Goal: Information Seeking & Learning: Learn about a topic

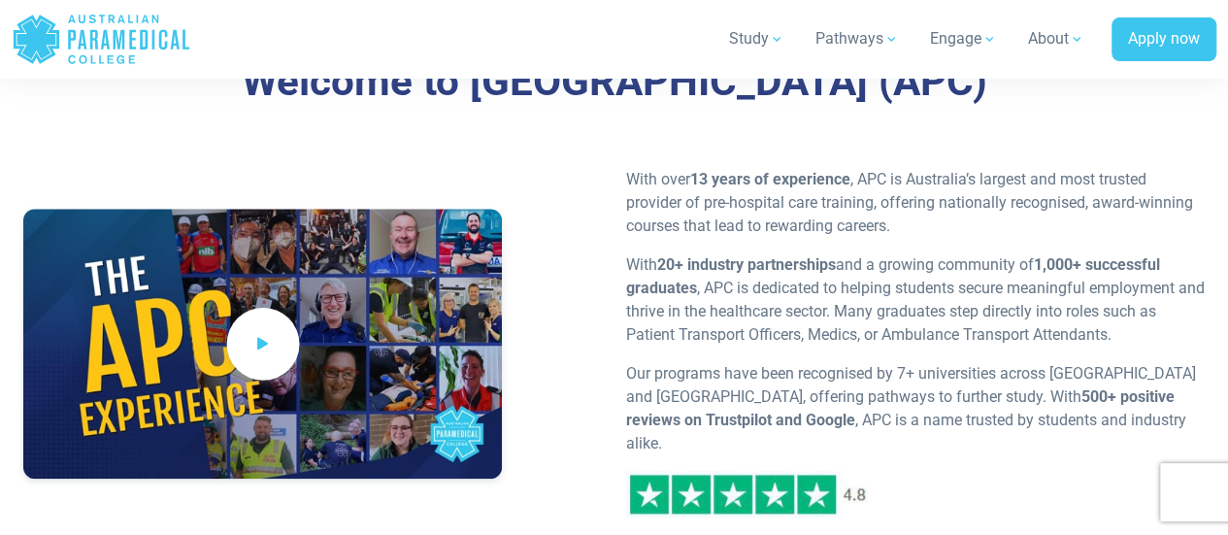
click at [277, 335] on span at bounding box center [262, 344] width 73 height 73
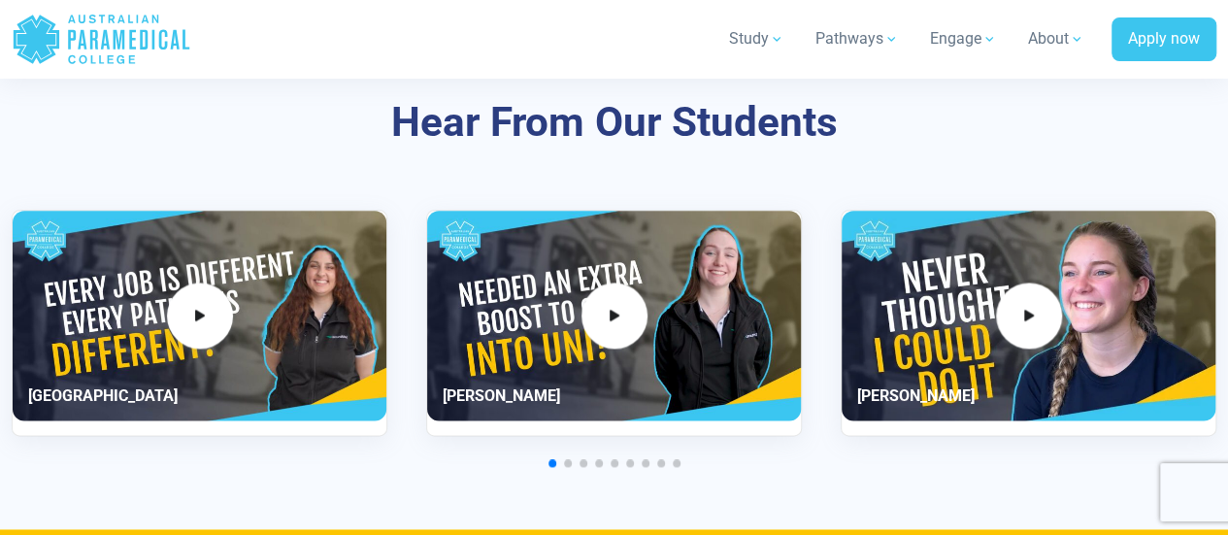
scroll to position [4791, 0]
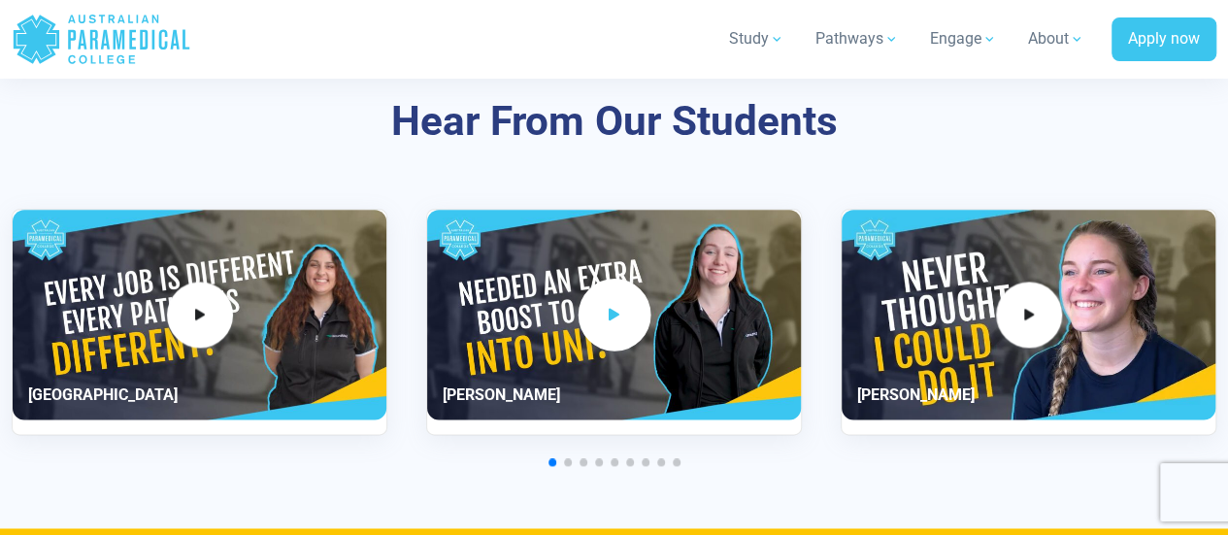
click at [623, 298] on icon "2 / 11" at bounding box center [614, 314] width 21 height 32
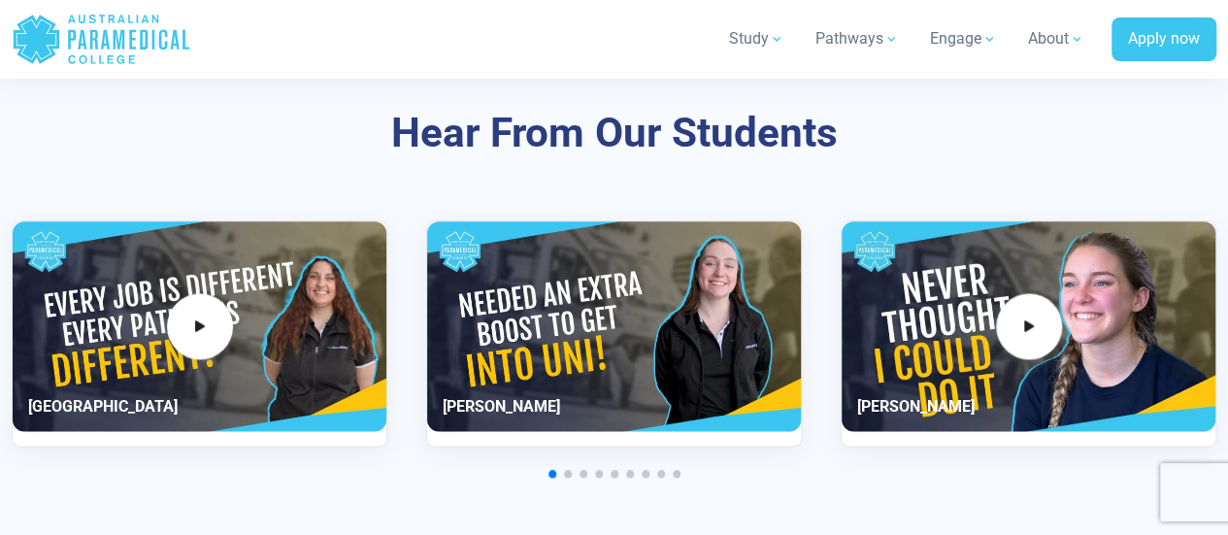
scroll to position [4805, 0]
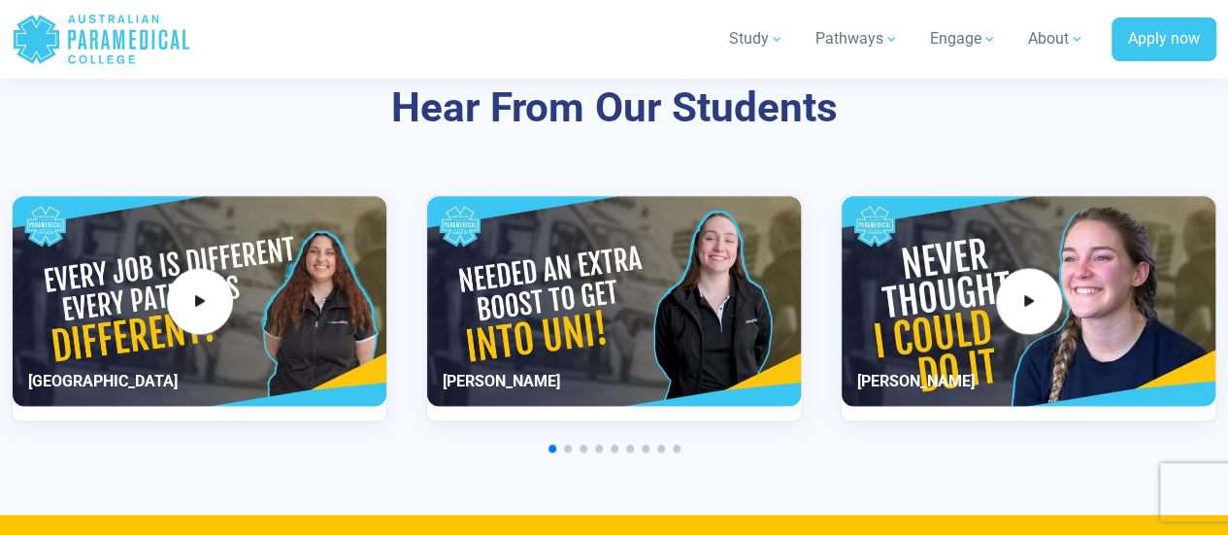
click at [623, 276] on div "2 / 11" at bounding box center [614, 301] width 374 height 211
click at [485, 339] on div "2 / 11" at bounding box center [614, 301] width 374 height 211
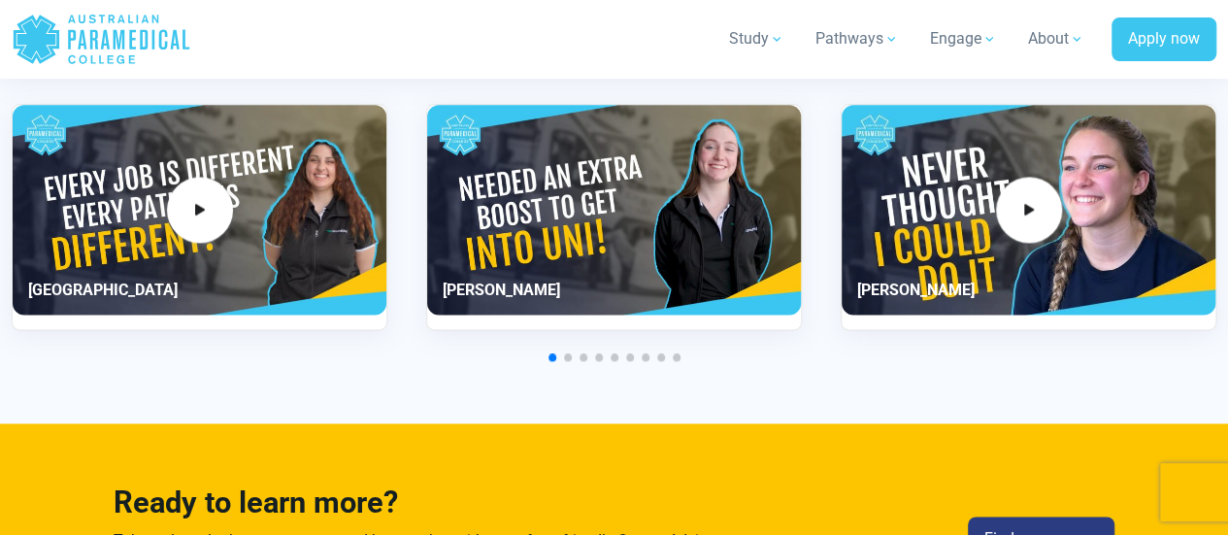
scroll to position [4720, 0]
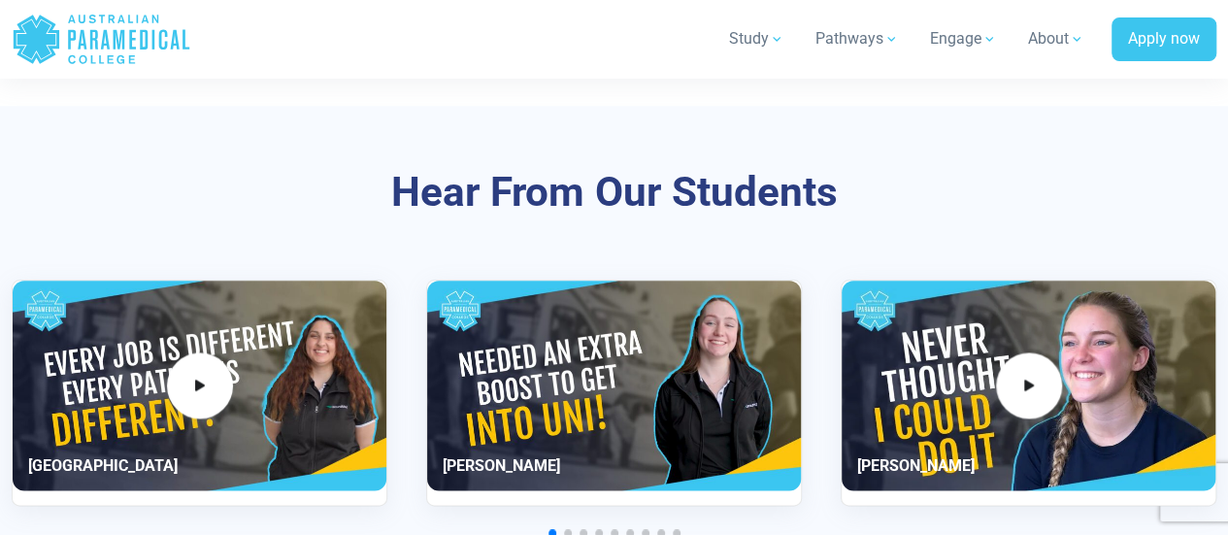
click at [633, 285] on div "2 / 11" at bounding box center [614, 386] width 374 height 211
click at [419, 168] on h3 "Hear From Our Students" at bounding box center [614, 193] width 1024 height 50
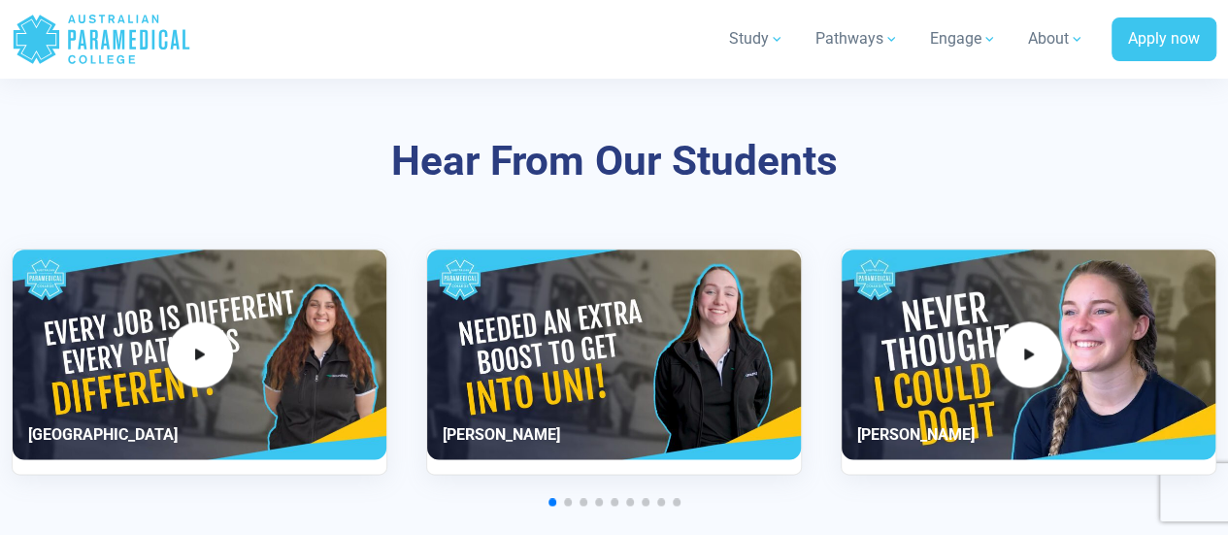
scroll to position [4750, 0]
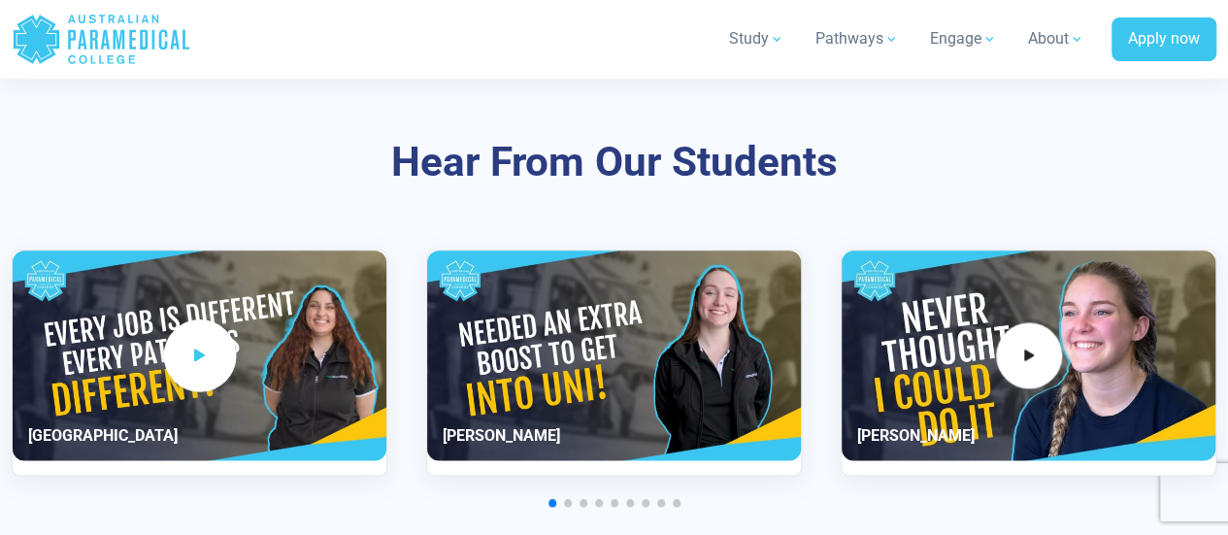
click at [203, 338] on span "1 / 11" at bounding box center [199, 354] width 73 height 73
click at [569, 499] on span "Go to slide 2" at bounding box center [568, 503] width 8 height 8
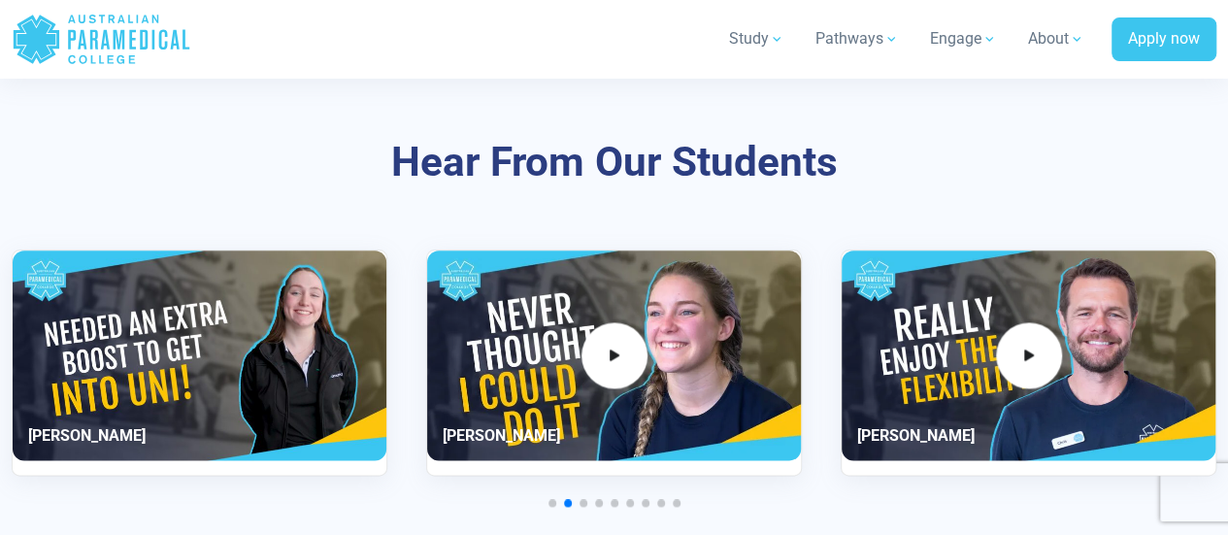
click at [548, 499] on span "Go to slide 1" at bounding box center [552, 503] width 8 height 8
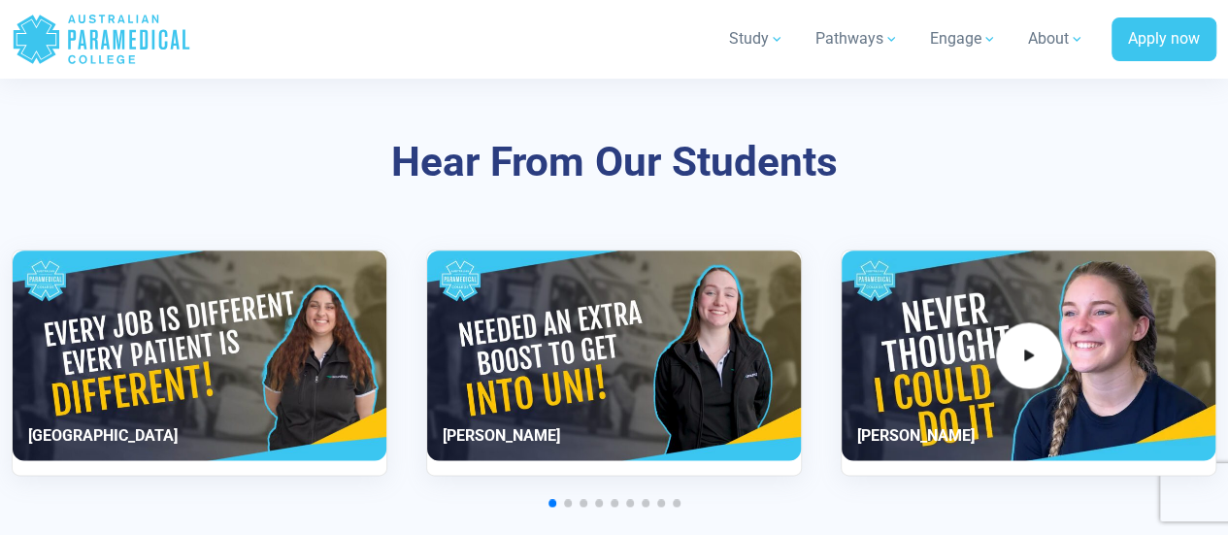
click at [559, 320] on div "2 / 11" at bounding box center [614, 355] width 374 height 211
click at [619, 307] on div "2 / 11" at bounding box center [614, 355] width 374 height 211
click at [491, 332] on div "2 / 11" at bounding box center [614, 355] width 374 height 211
click at [1033, 339] on icon "3 / 11" at bounding box center [1028, 355] width 21 height 32
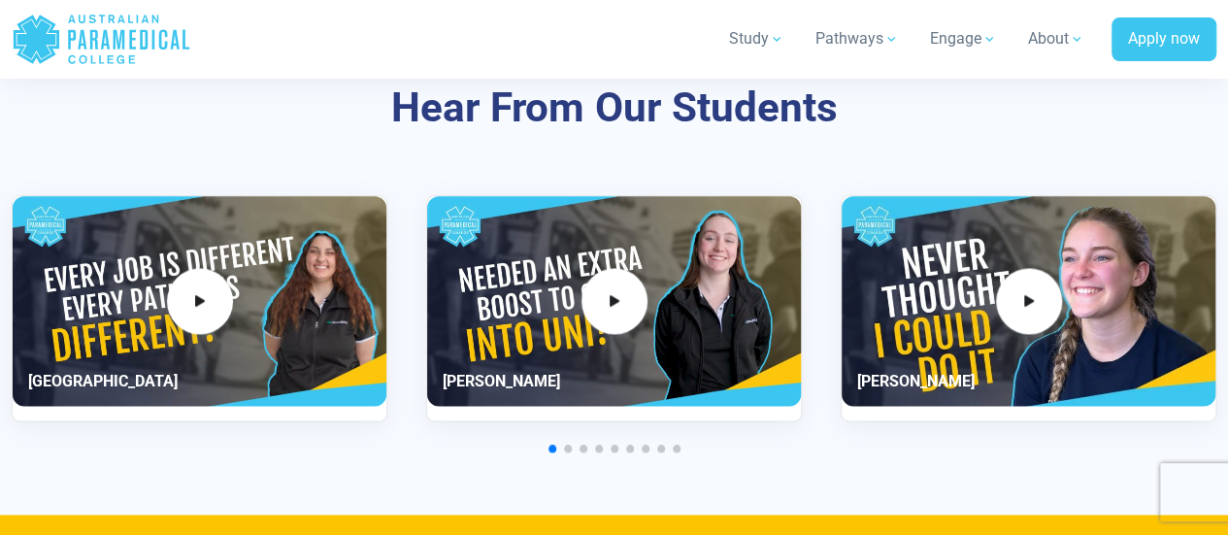
scroll to position [4804, 0]
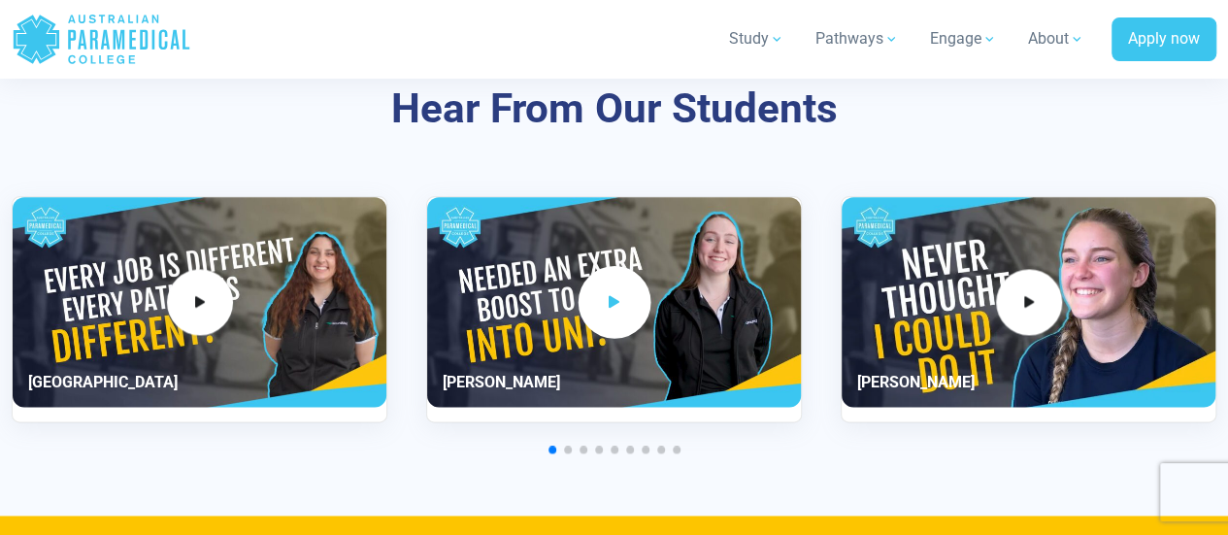
click at [612, 285] on icon "2 / 11" at bounding box center [614, 301] width 21 height 32
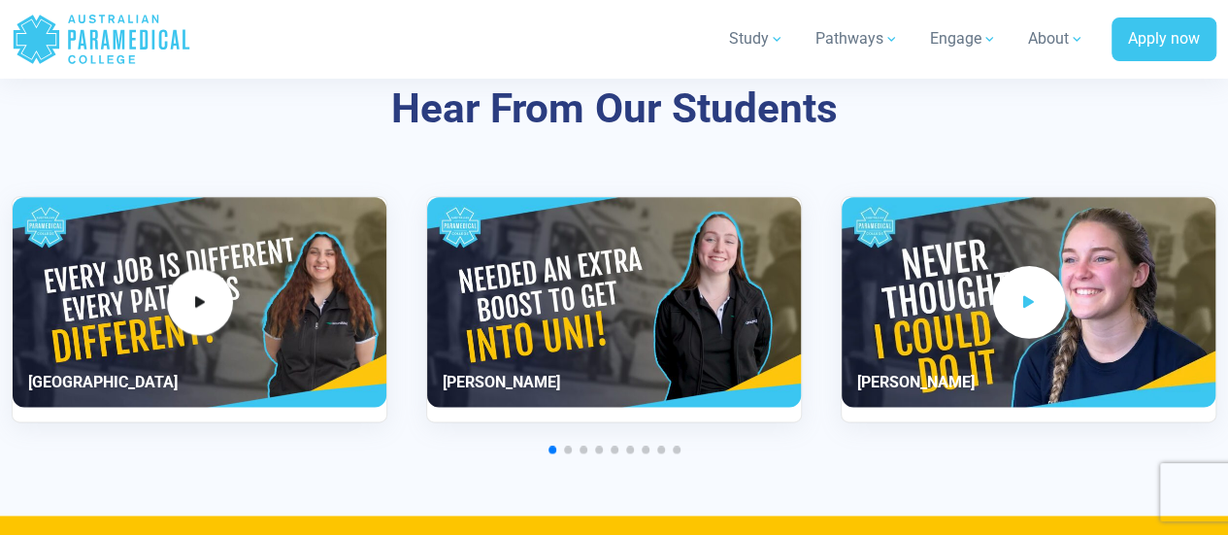
click at [1045, 265] on span "3 / 11" at bounding box center [1028, 301] width 73 height 73
click at [568, 446] on span "Go to slide 2" at bounding box center [568, 450] width 8 height 8
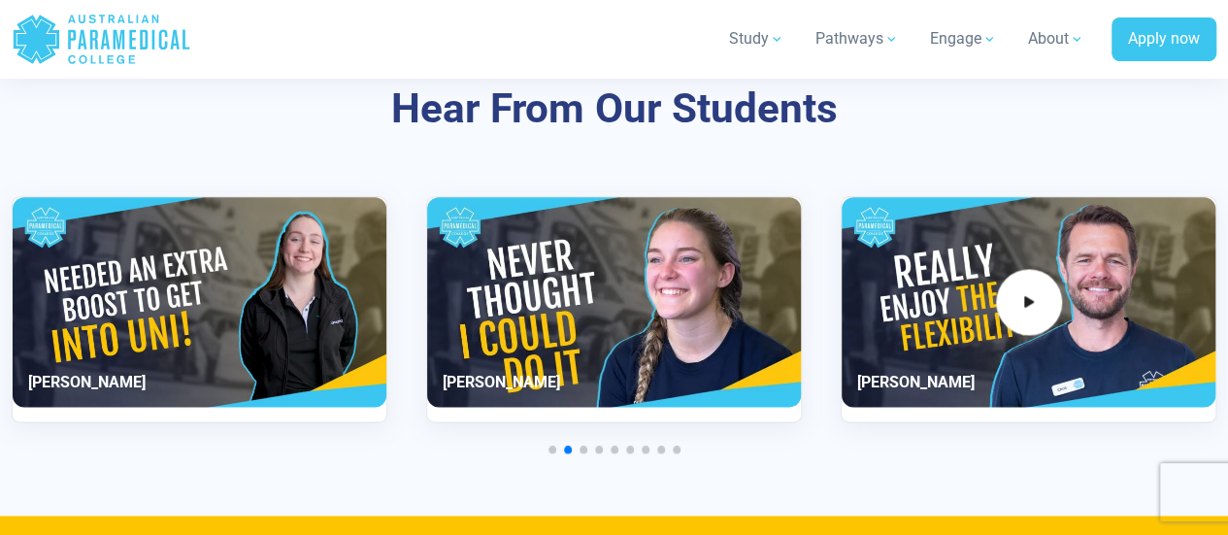
click at [581, 446] on span "Go to slide 3" at bounding box center [583, 450] width 8 height 8
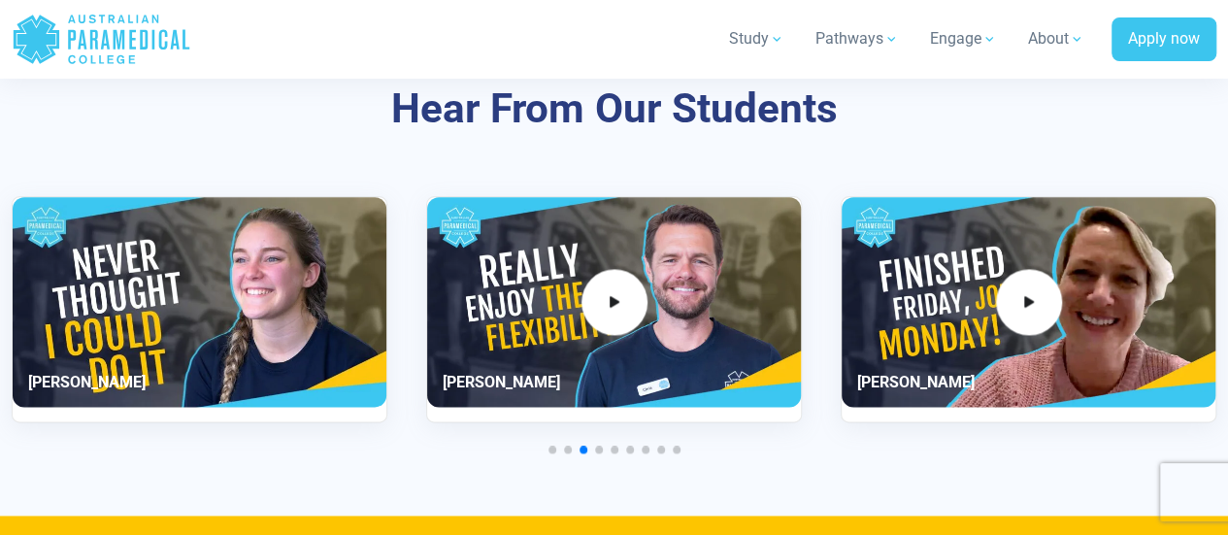
click at [596, 446] on span "Go to slide 4" at bounding box center [599, 450] width 8 height 8
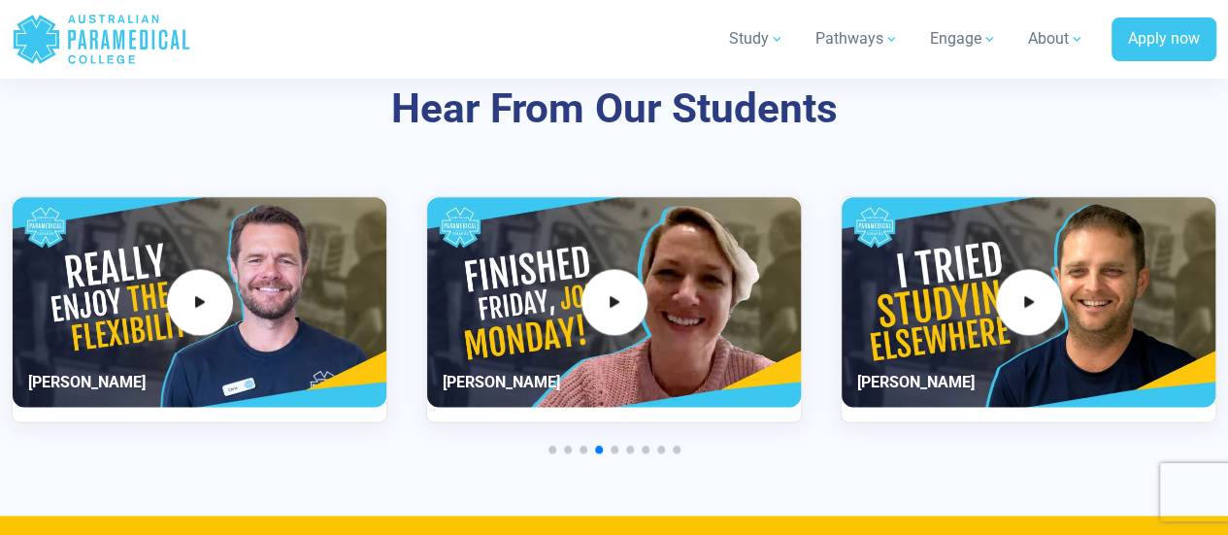
click at [611, 446] on div at bounding box center [614, 450] width 1205 height 8
click at [613, 446] on span "Go to slide 5" at bounding box center [615, 450] width 8 height 8
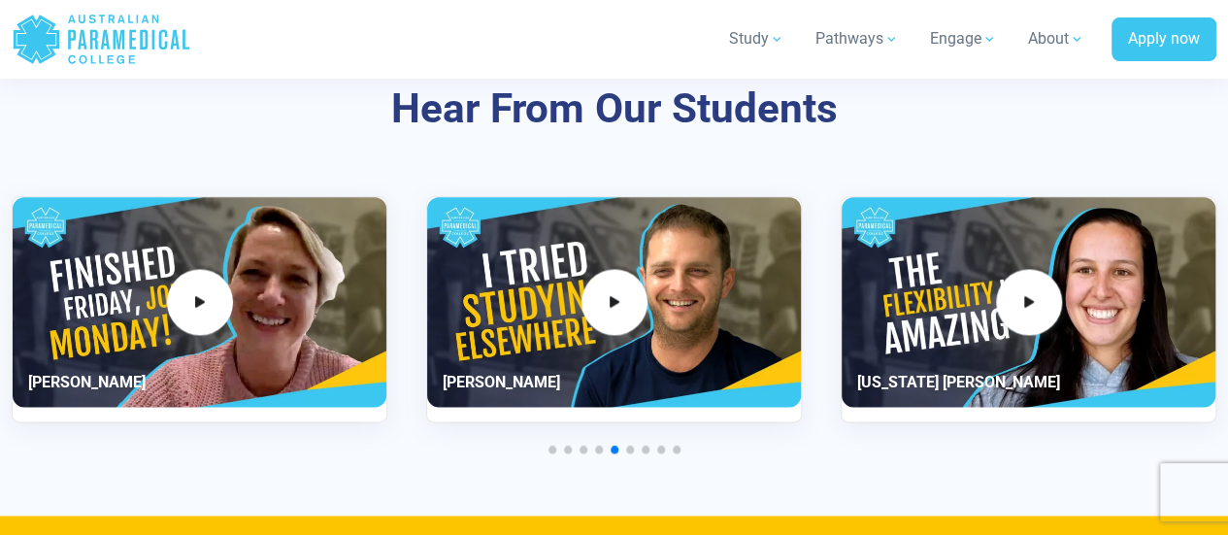
click at [626, 446] on span "Go to slide 6" at bounding box center [630, 450] width 8 height 8
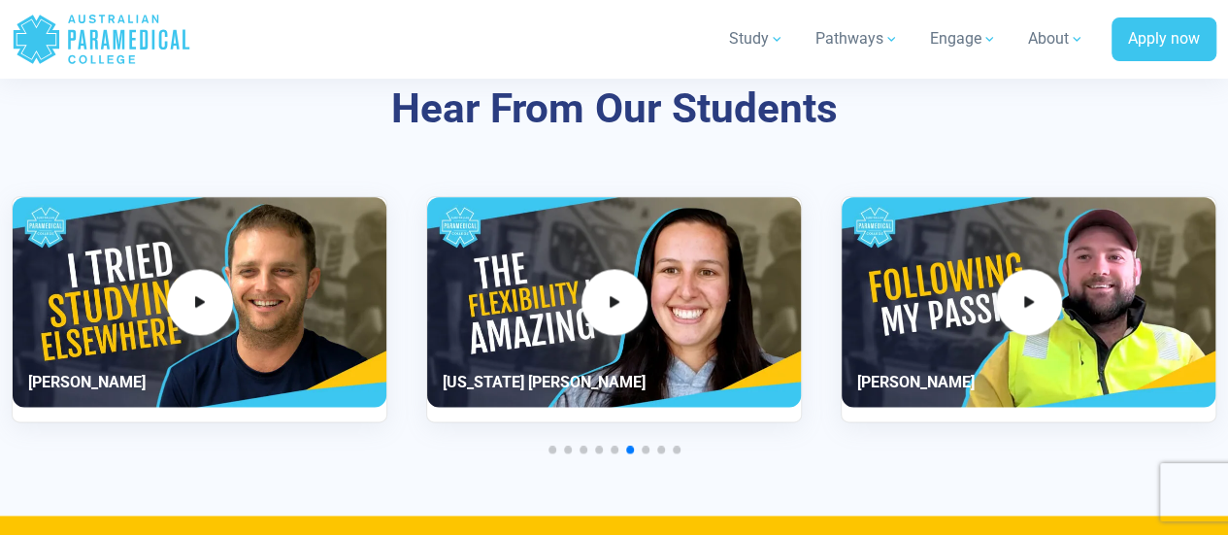
click at [645, 446] on span "Go to slide 7" at bounding box center [646, 450] width 8 height 8
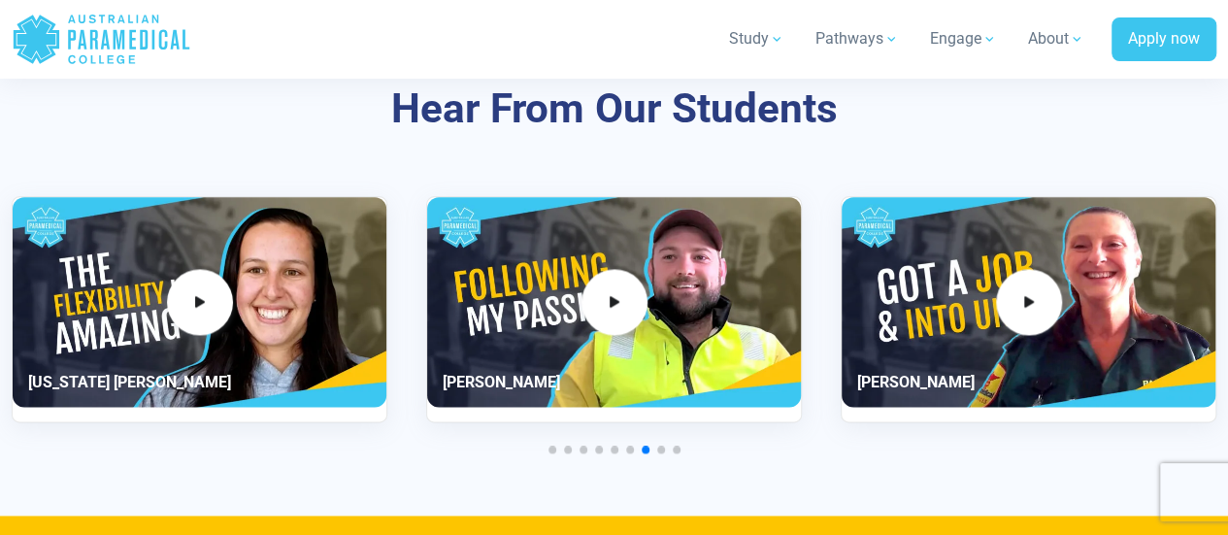
click at [656, 446] on div at bounding box center [614, 450] width 1205 height 8
click at [664, 446] on span "Go to slide 8" at bounding box center [661, 450] width 8 height 8
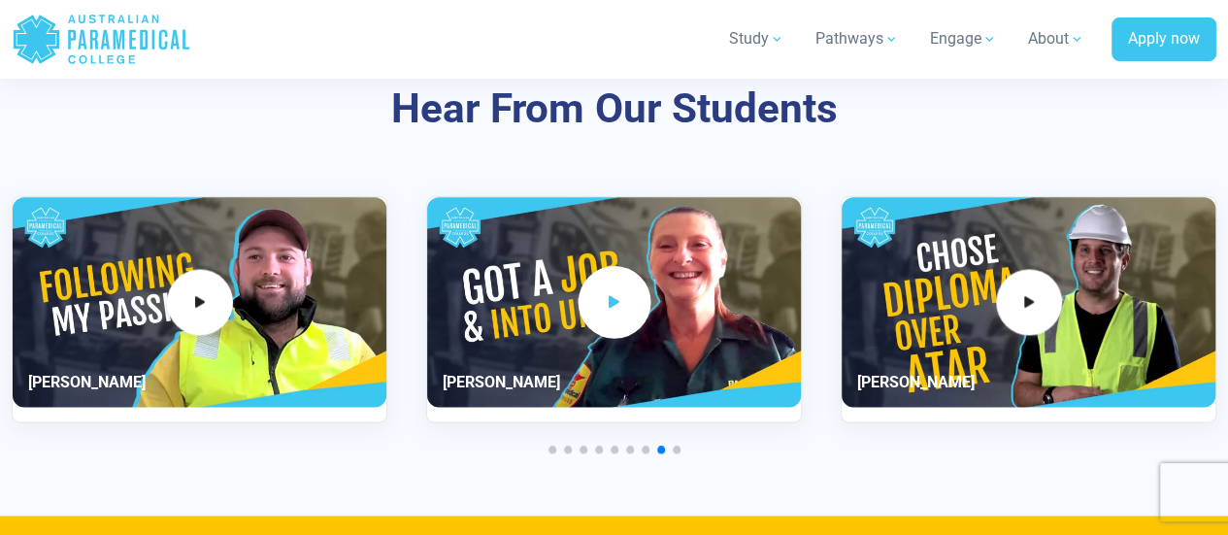
click at [627, 268] on span "9 / 11" at bounding box center [614, 301] width 73 height 73
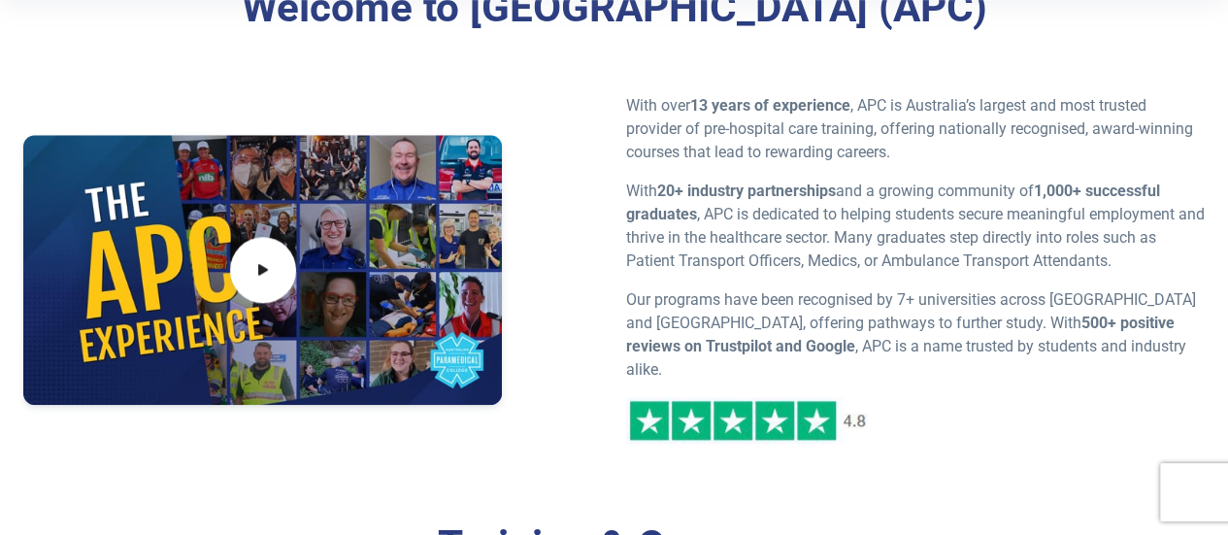
scroll to position [0, 0]
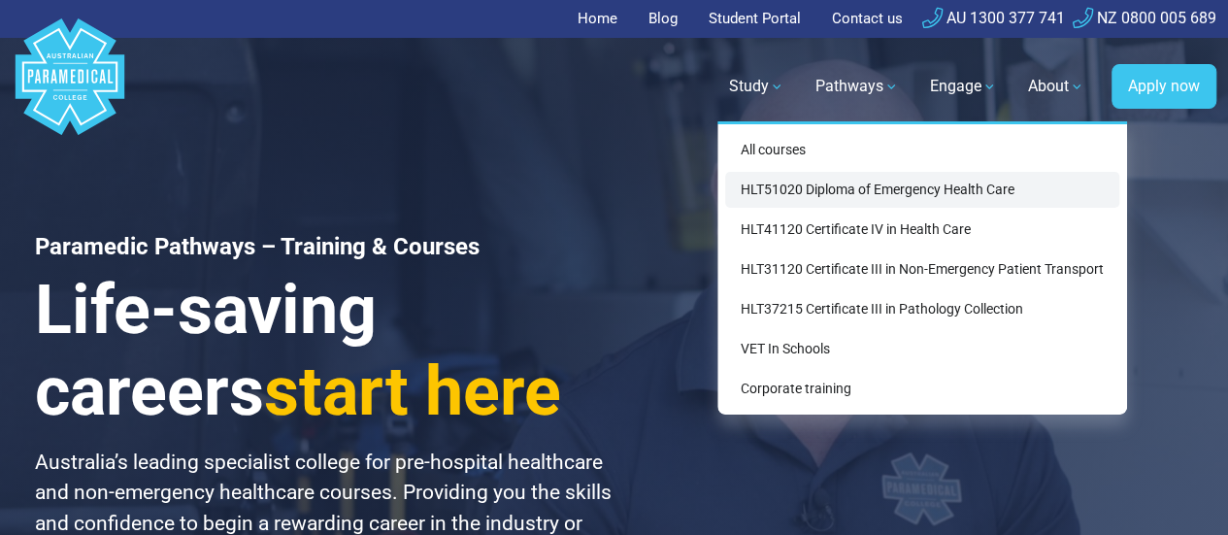
click at [811, 190] on link "HLT51020 Diploma of Emergency Health Care" at bounding box center [922, 190] width 394 height 36
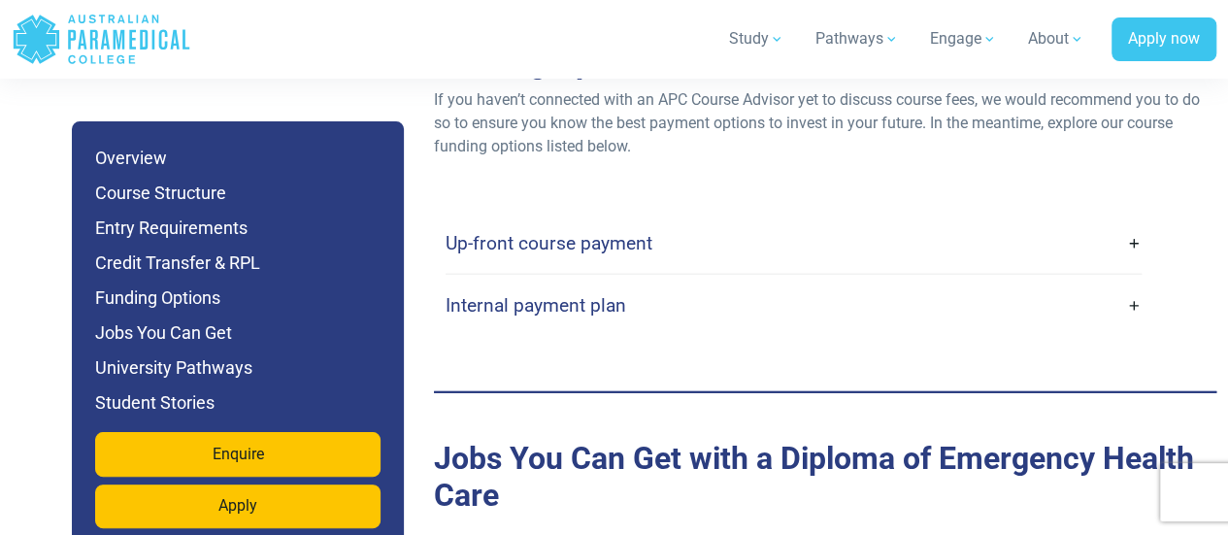
scroll to position [6341, 0]
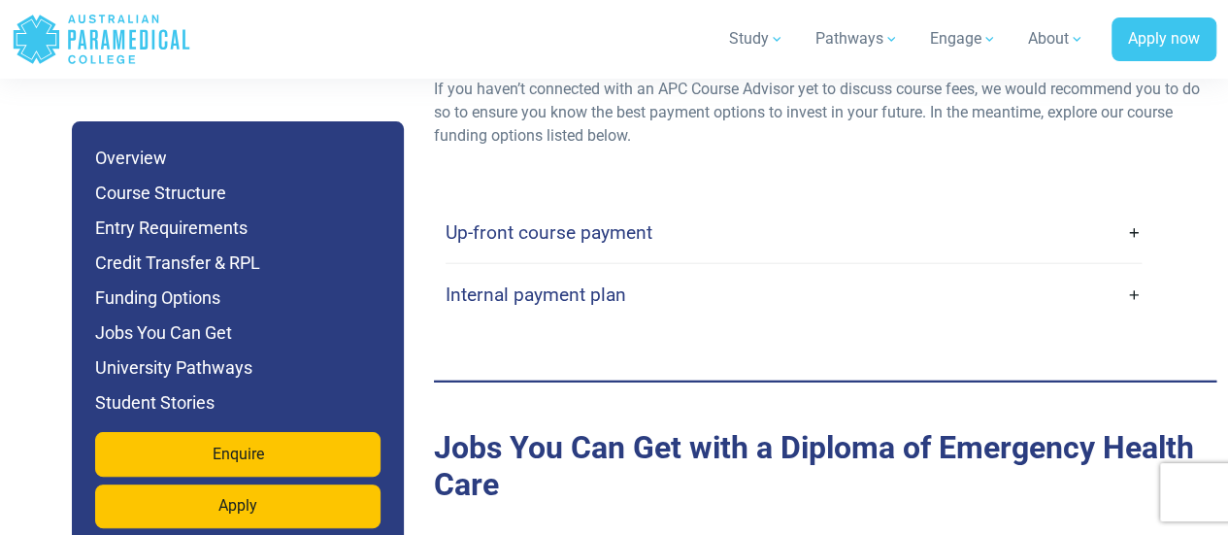
click at [676, 210] on link "Up-front course payment" at bounding box center [794, 233] width 696 height 46
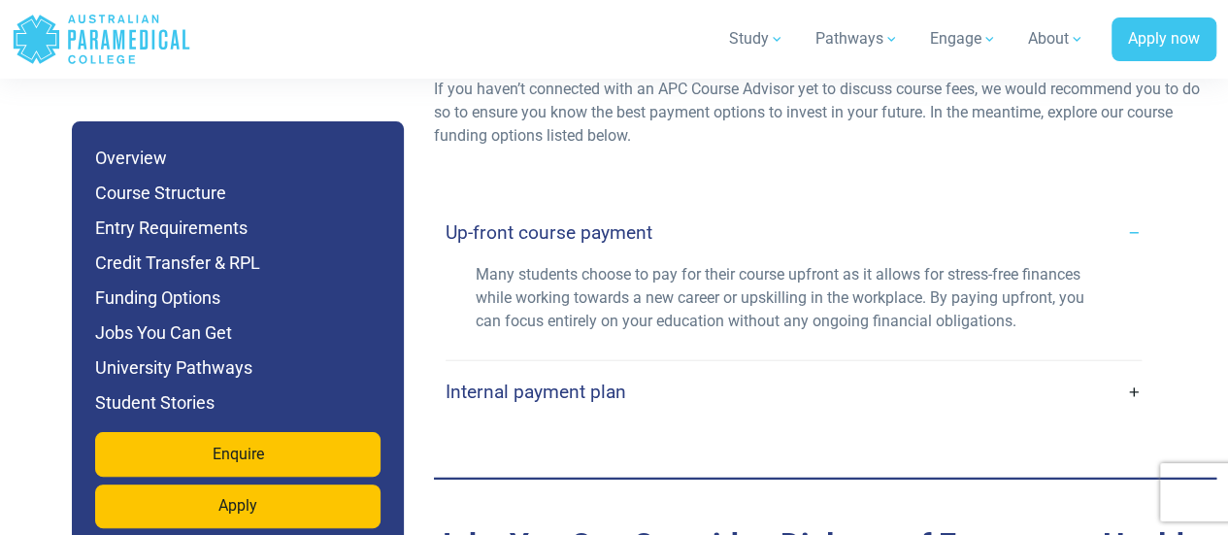
click at [633, 221] on h4 "Up-front course payment" at bounding box center [549, 232] width 207 height 22
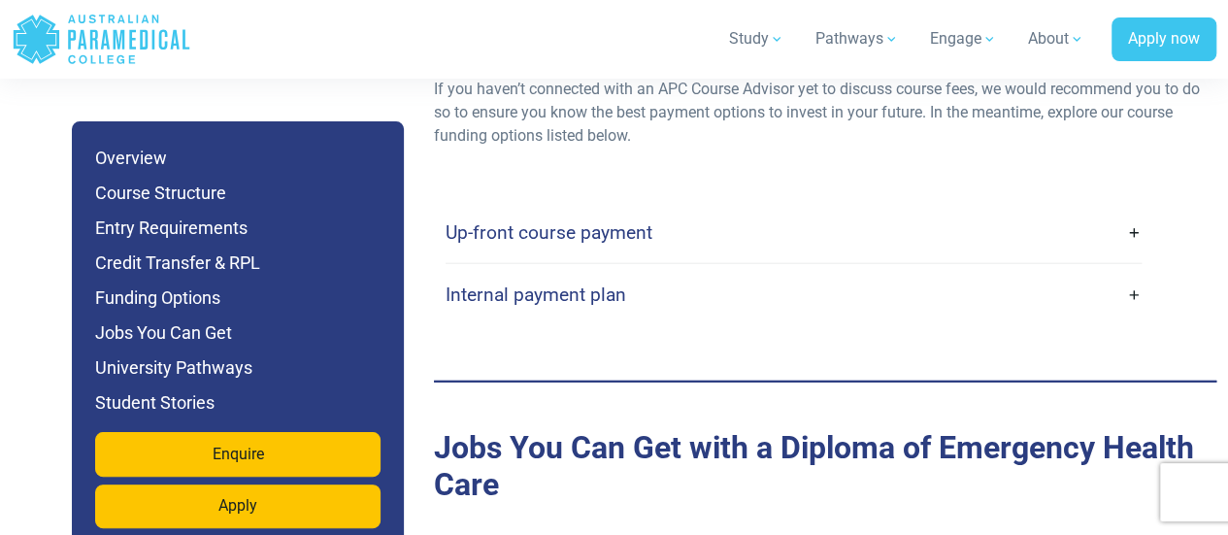
click at [622, 283] on h4 "Internal payment plan" at bounding box center [536, 294] width 181 height 22
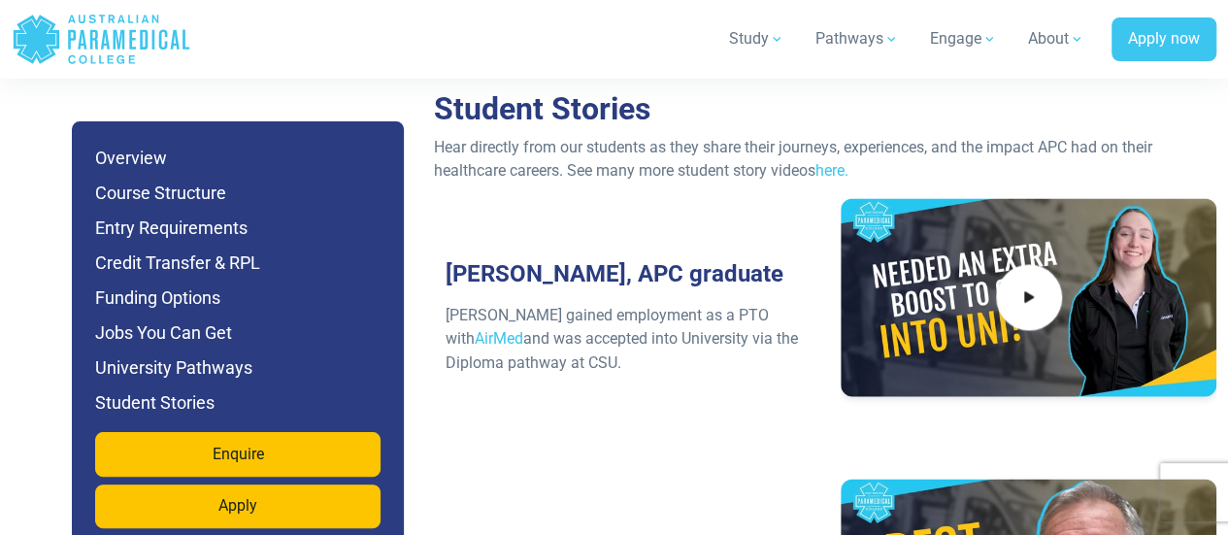
scroll to position [8855, 0]
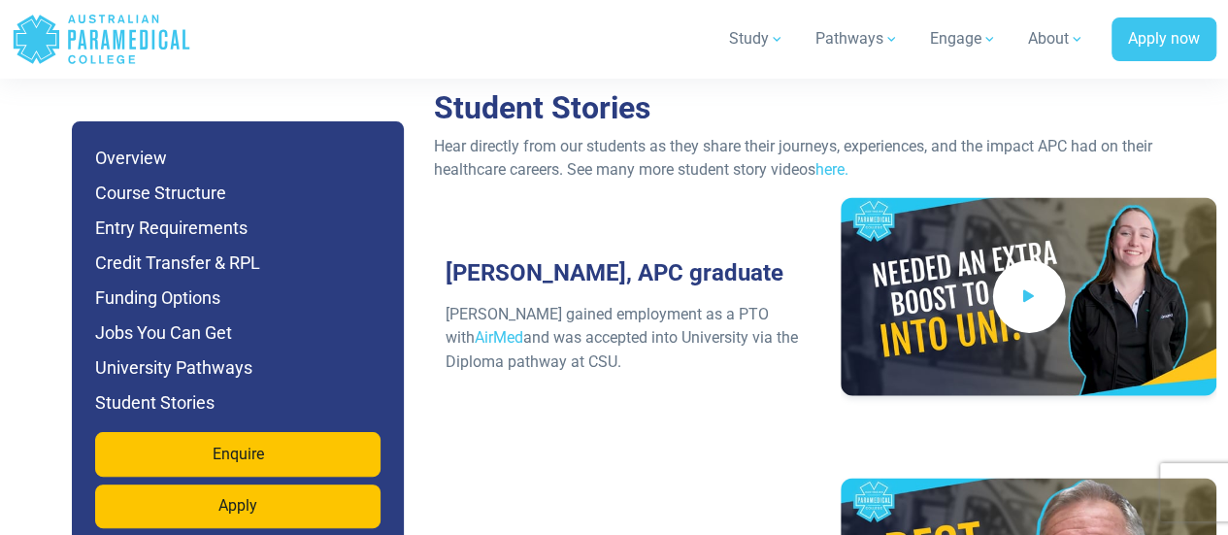
click at [1008, 267] on span at bounding box center [1028, 295] width 73 height 73
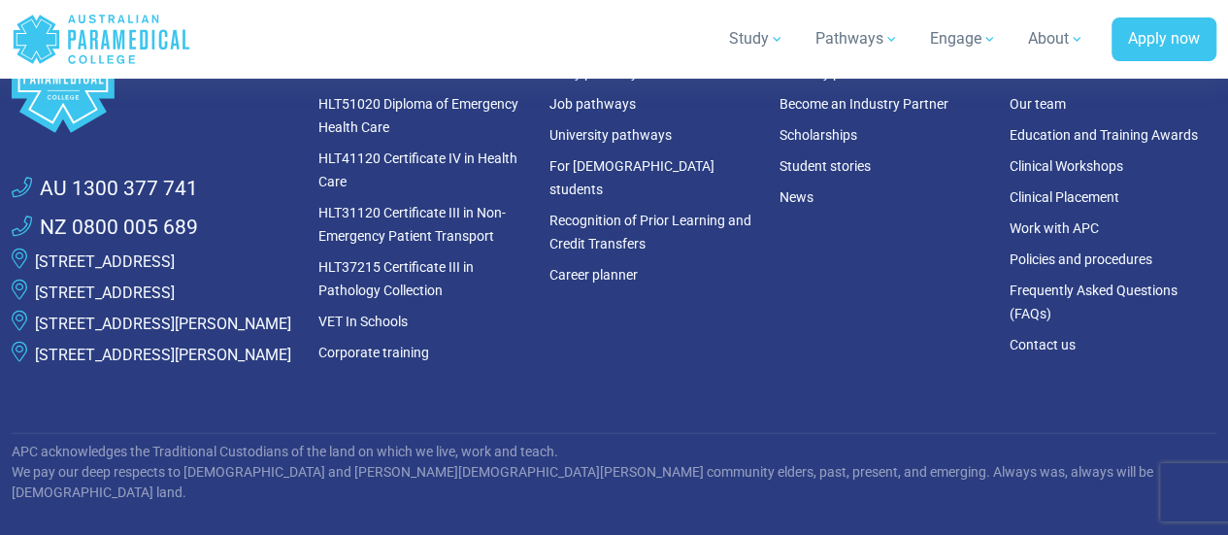
scroll to position [13435, 0]
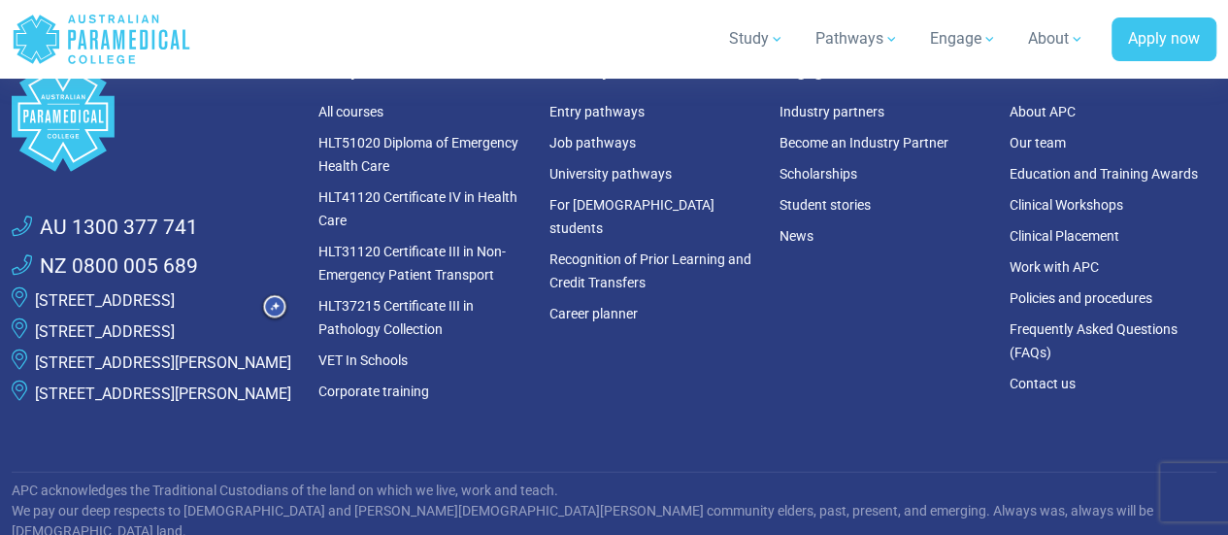
drag, startPoint x: 245, startPoint y: 287, endPoint x: 36, endPoint y: 261, distance: 210.3
click at [36, 320] on p "[STREET_ADDRESS]" at bounding box center [105, 331] width 140 height 23
copy link "[STREET_ADDRESS]"
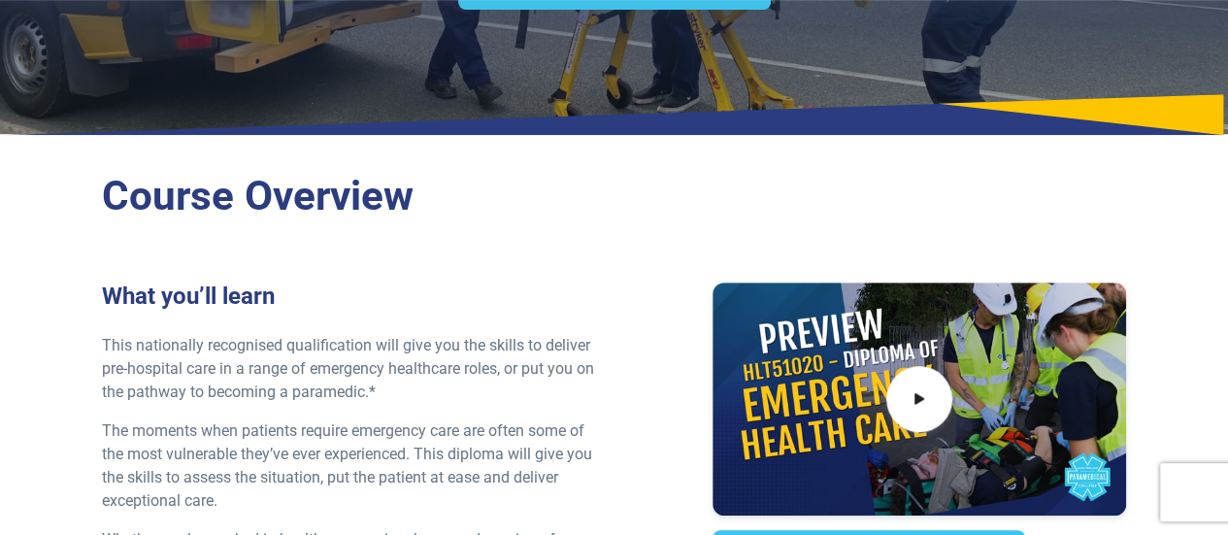
scroll to position [430, 0]
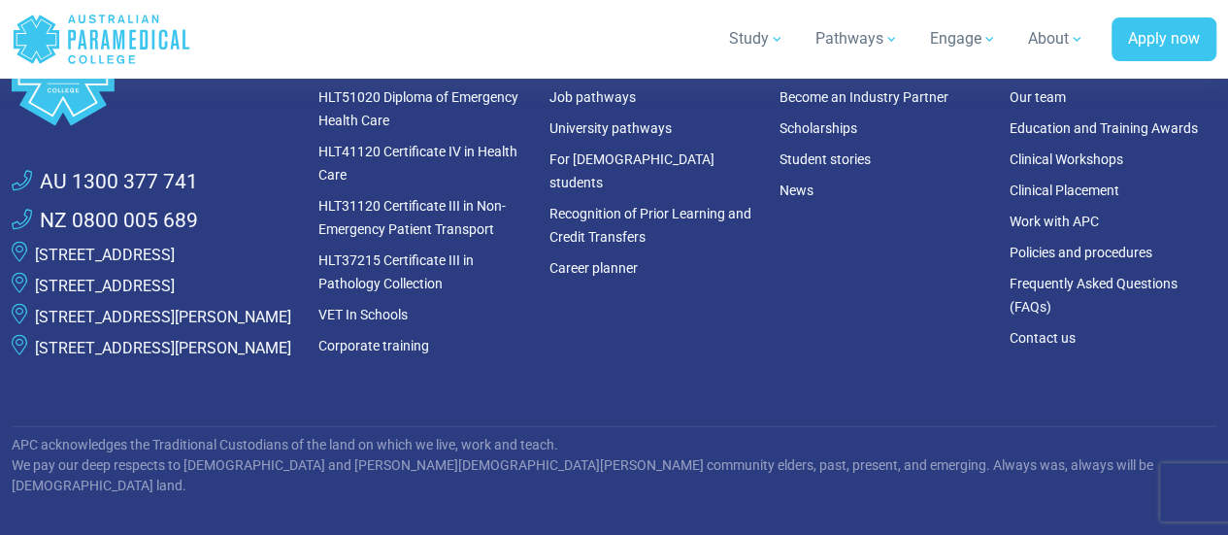
scroll to position [5595, 0]
